Goal: Task Accomplishment & Management: Manage account settings

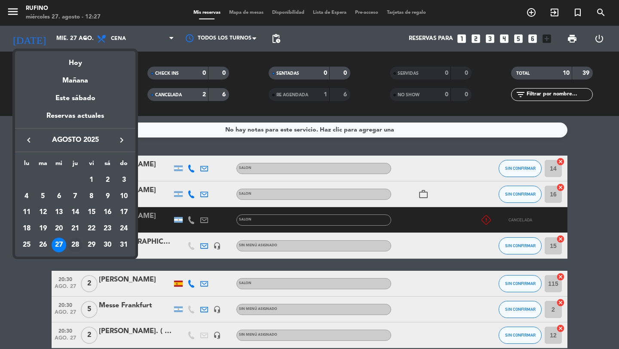
click at [79, 243] on div "28" at bounding box center [75, 245] width 15 height 15
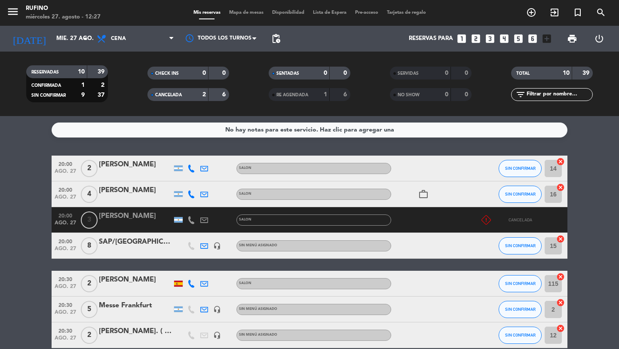
type input "jue. 28 ago."
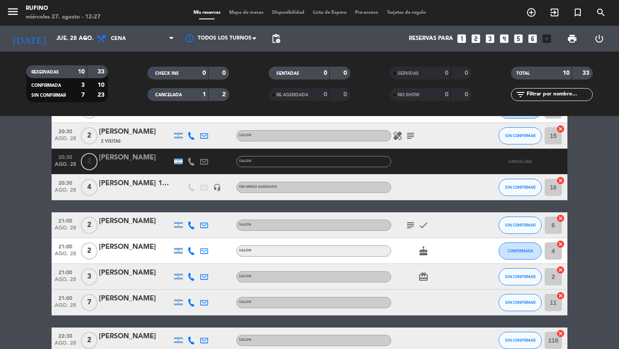
scroll to position [123, 0]
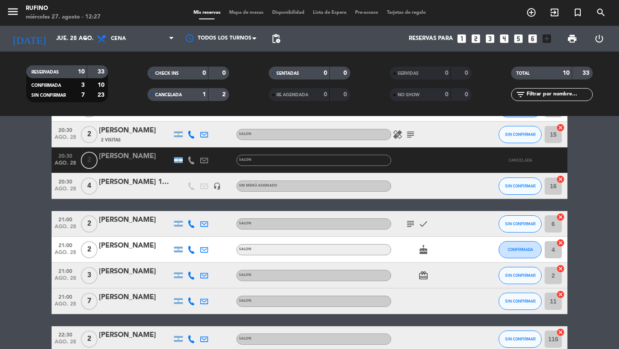
click at [203, 225] on icon at bounding box center [204, 224] width 8 height 8
click at [27, 229] on bookings-row "19:00 [DATE] 3 [PERSON_NAME] 1 Visita SALON SIN CONFIRMAR 3 cancel 20:30 [DATE]…" at bounding box center [309, 192] width 619 height 320
click at [141, 223] on div "[PERSON_NAME]" at bounding box center [135, 219] width 73 height 11
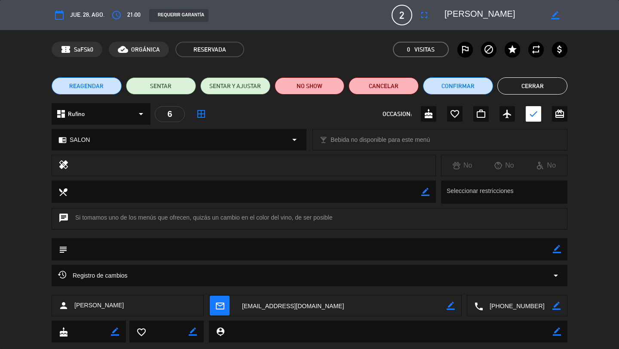
click at [555, 16] on icon "border_color" at bounding box center [555, 15] width 8 height 8
click at [535, 15] on textarea at bounding box center [493, 14] width 98 height 15
click at [557, 14] on icon at bounding box center [555, 15] width 8 height 8
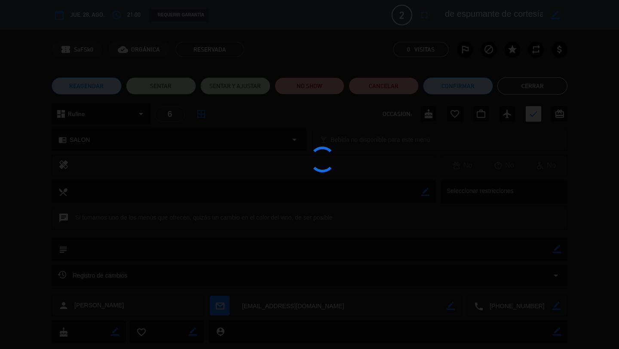
scroll to position [0, 177]
type textarea "[PERSON_NAME] 20% OFF referidos y copas de espumante de cortesía"
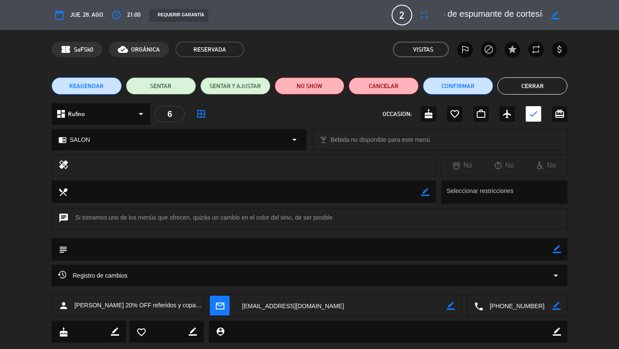
click at [528, 84] on button "Cerrar" at bounding box center [532, 85] width 70 height 17
